Goal: Information Seeking & Learning: Learn about a topic

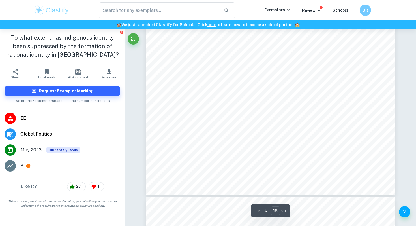
scroll to position [4724, 0]
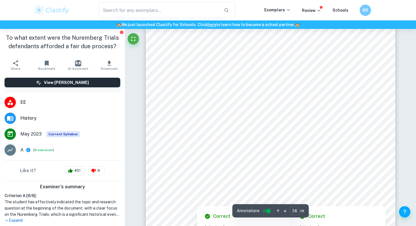
scroll to position [4690, 0]
click at [261, 163] on div "14 assistance of some of the best German legal minds which were granted with ex…" at bounding box center [271, 187] width 250 height 353
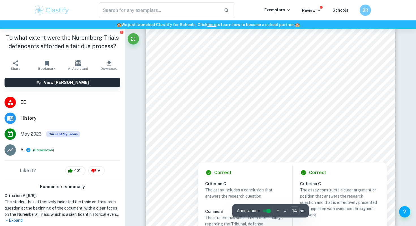
scroll to position [4742, 0]
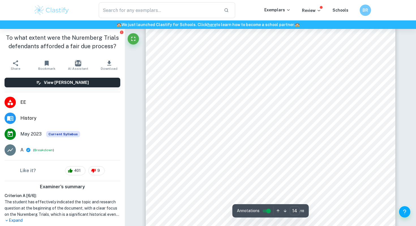
drag, startPoint x: 166, startPoint y: 121, endPoint x: 364, endPoint y: 151, distance: 200.9
click at [364, 151] on div "14 assistance of some of the best German legal minds which were granted with ex…" at bounding box center [271, 134] width 250 height 353
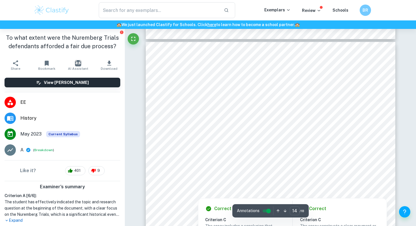
scroll to position [4809, 0]
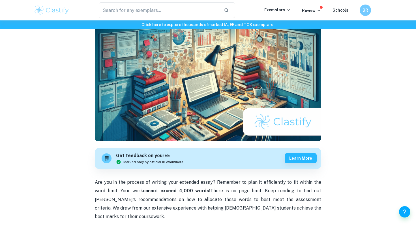
scroll to position [53, 0]
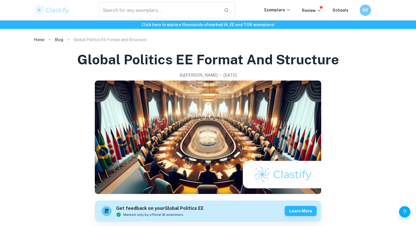
scroll to position [840, 0]
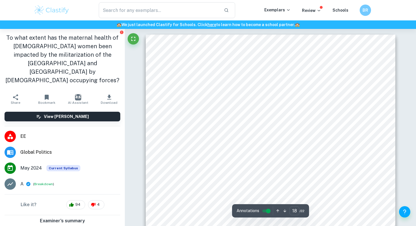
scroll to position [5520, 0]
